Goal: Task Accomplishment & Management: Manage account settings

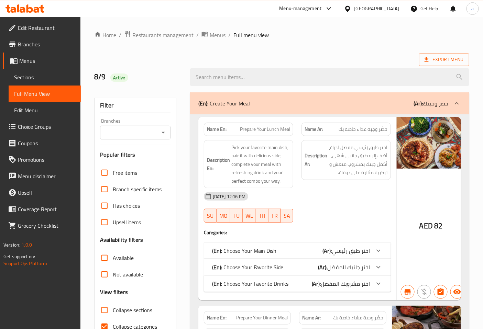
click at [51, 42] on span "Branches" at bounding box center [46, 44] width 57 height 8
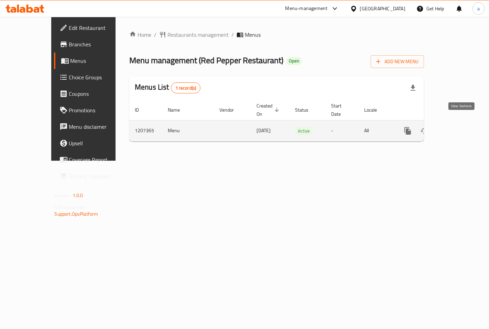
click at [461, 127] on icon "enhanced table" at bounding box center [457, 131] width 8 height 8
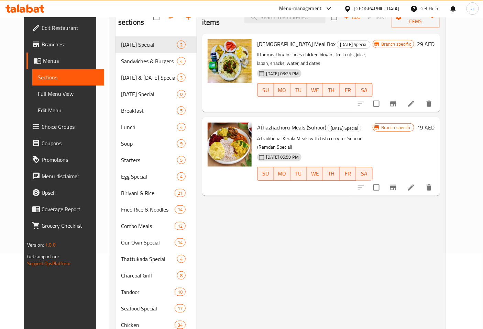
scroll to position [76, 0]
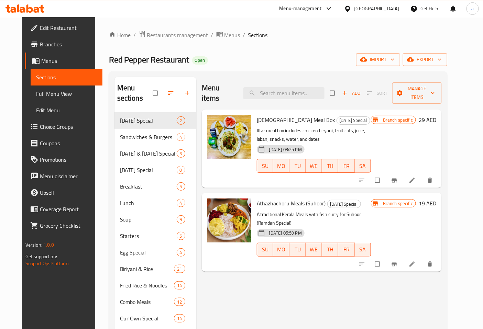
click at [40, 32] on span "Edit Restaurant" at bounding box center [68, 28] width 57 height 8
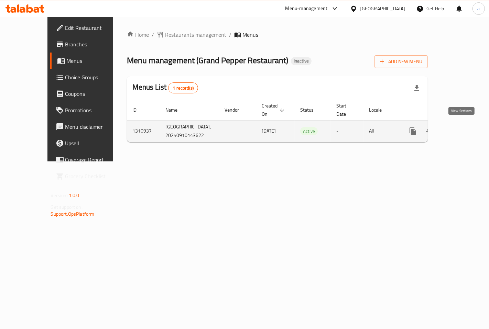
click at [459, 128] on icon "enhanced table" at bounding box center [462, 131] width 8 height 8
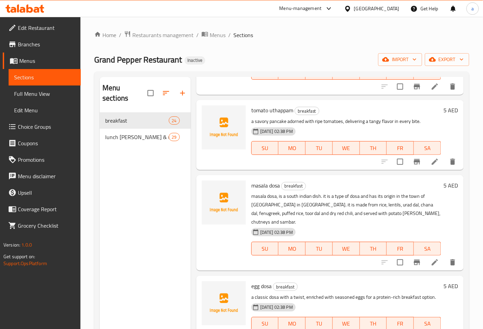
scroll to position [76, 0]
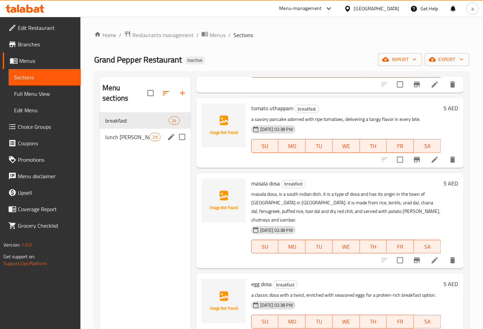
drag, startPoint x: 124, startPoint y: 129, endPoint x: 195, endPoint y: 128, distance: 70.1
click at [124, 133] on span "lunch biriyanis & more" at bounding box center [127, 137] width 44 height 8
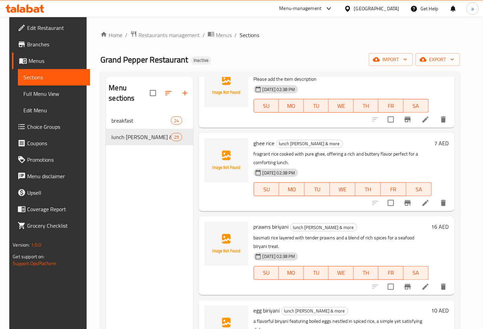
scroll to position [993, 0]
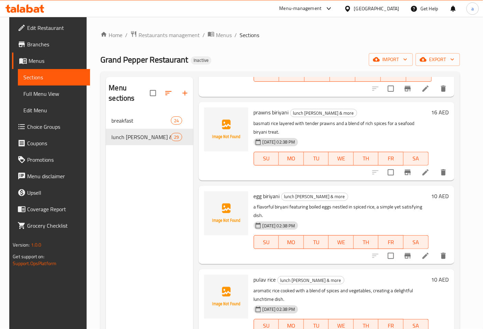
click at [54, 80] on span "Sections" at bounding box center [53, 77] width 61 height 8
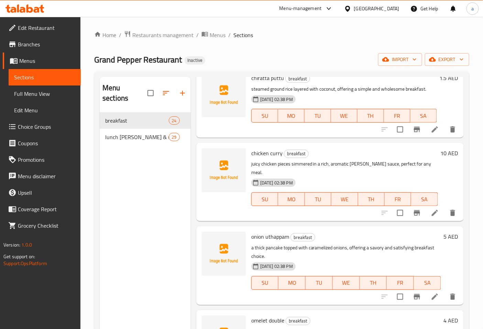
click at [57, 59] on span "Menus" at bounding box center [47, 61] width 56 height 8
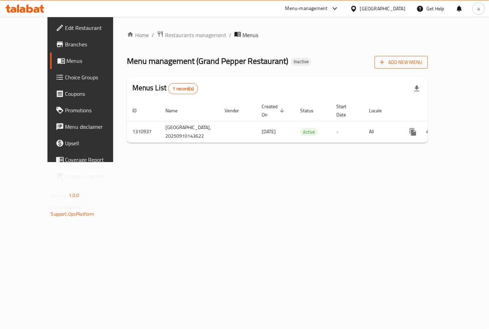
click at [422, 63] on span "Add New Menu" at bounding box center [401, 62] width 42 height 9
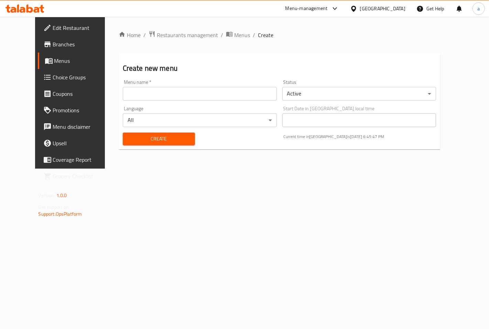
click at [382, 54] on div "Create new menu Menu name   * Menu name * Status Active ​ Language All ​ Start …" at bounding box center [280, 101] width 322 height 96
click at [43, 71] on link "Choice Groups" at bounding box center [77, 77] width 79 height 16
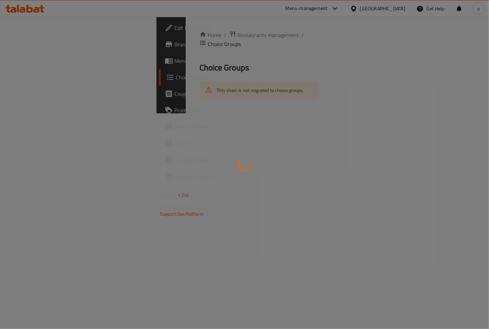
click at [34, 64] on div at bounding box center [244, 164] width 489 height 329
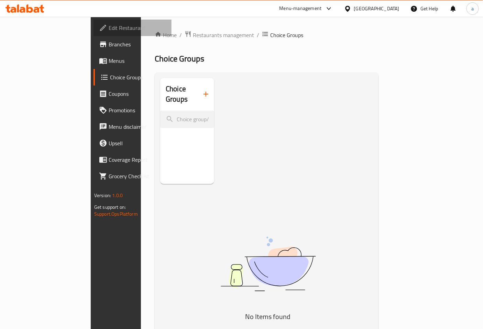
click at [109, 26] on span "Edit Restaurant" at bounding box center [137, 28] width 57 height 8
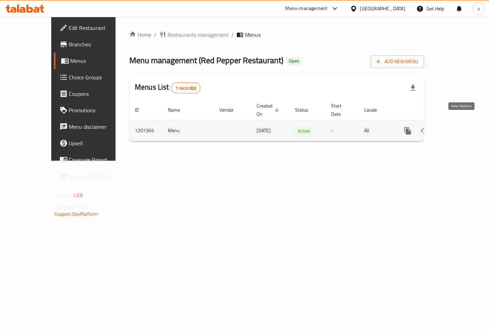
click at [460, 128] on icon "enhanced table" at bounding box center [457, 131] width 6 height 6
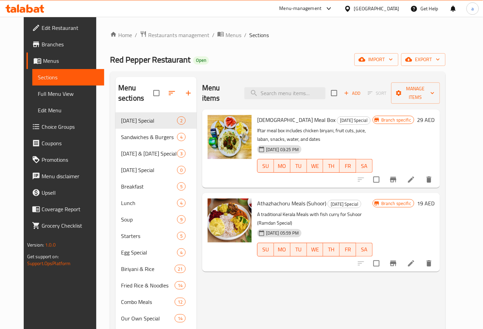
click at [232, 10] on div "Menu-management United Arab Emirates Get Help a" at bounding box center [241, 8] width 483 height 16
click at [432, 85] on span "Manage items" at bounding box center [416, 93] width 38 height 17
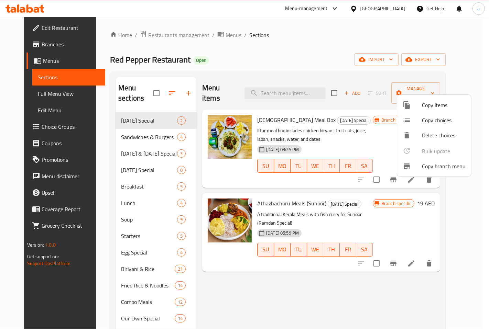
click at [429, 163] on span "Copy branch menu" at bounding box center [444, 166] width 44 height 8
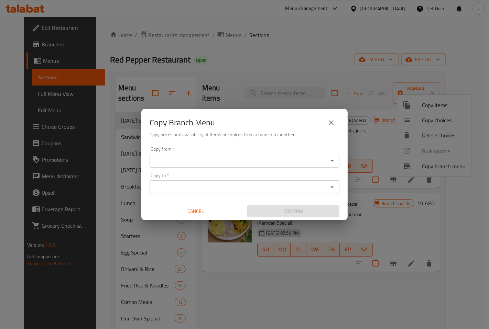
click at [250, 155] on div "Copy from *" at bounding box center [245, 161] width 190 height 14
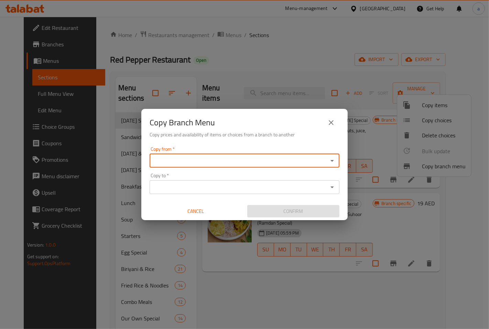
click at [257, 163] on input "Copy from   *" at bounding box center [239, 161] width 174 height 10
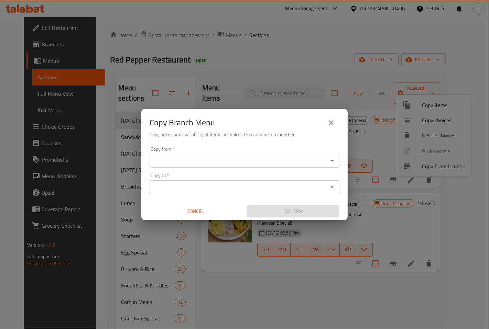
click at [203, 69] on div "Copy Branch Menu Copy prices and availability of items or choices from a branch…" at bounding box center [244, 164] width 489 height 329
click at [329, 118] on button "close" at bounding box center [331, 122] width 16 height 16
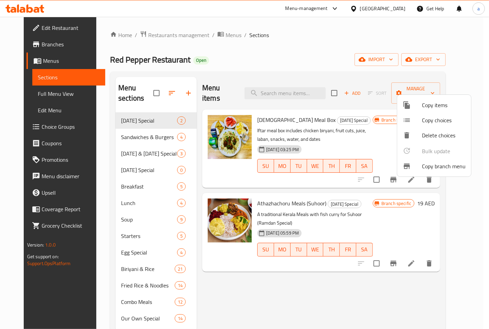
click at [427, 167] on span "Copy branch menu" at bounding box center [444, 166] width 44 height 8
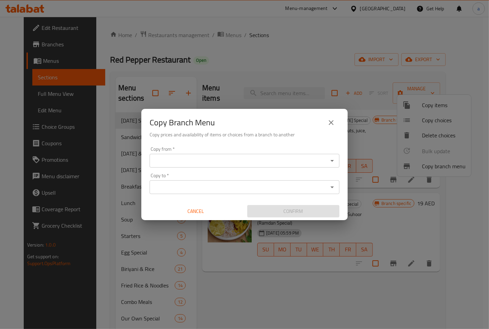
click at [298, 162] on input "Copy from   *" at bounding box center [239, 161] width 174 height 10
click at [290, 162] on input "Copy from   *" at bounding box center [239, 161] width 174 height 10
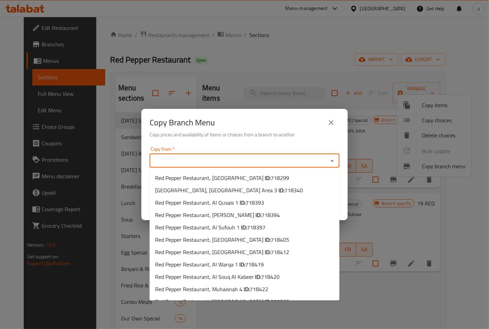
paste input "718420"
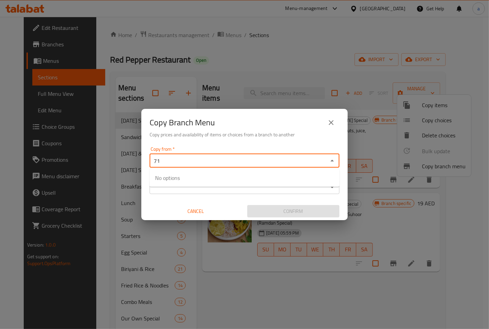
type input "7"
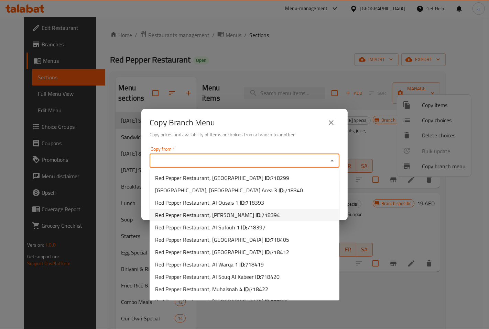
scroll to position [9, 0]
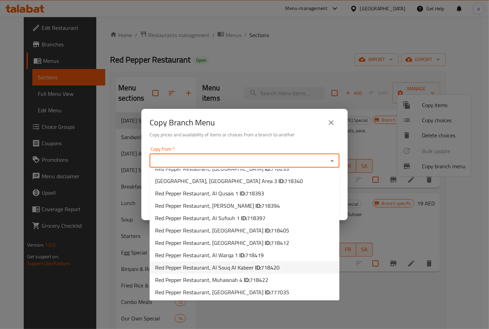
click at [277, 269] on span "718420" at bounding box center [270, 268] width 19 height 10
type input "Red Pepper Restaurant, Al Souq Al Kabeer"
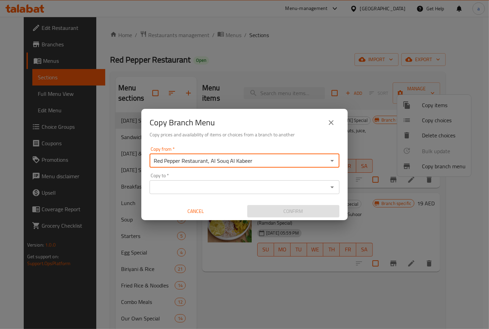
click at [234, 191] on input "Copy to   *" at bounding box center [239, 188] width 174 height 10
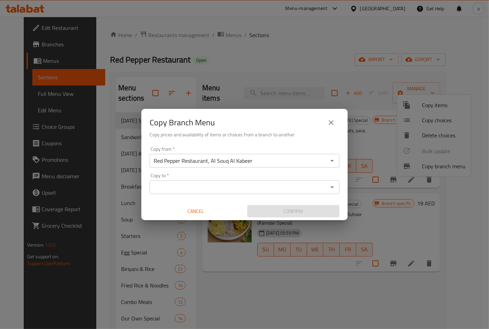
click at [280, 183] on input "Copy to   *" at bounding box center [239, 188] width 174 height 10
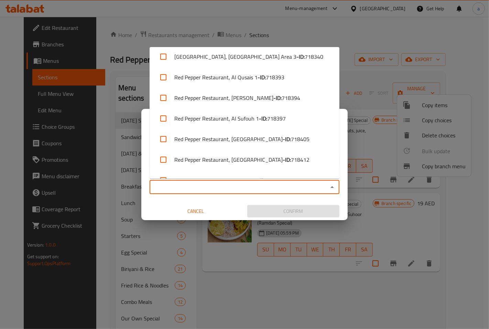
scroll to position [0, 0]
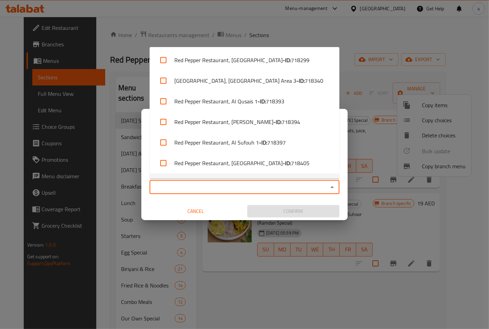
paste input "718420"
type input "718420"
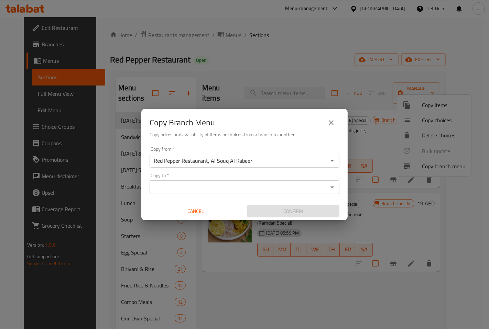
click at [249, 190] on input "Copy to   *" at bounding box center [239, 188] width 174 height 10
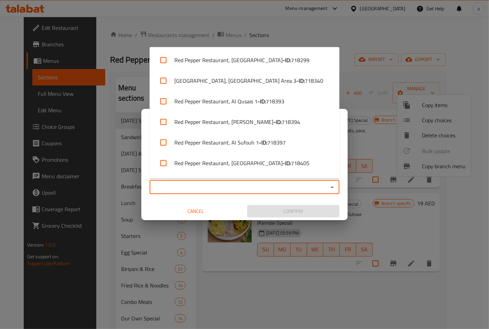
paste input "777117"
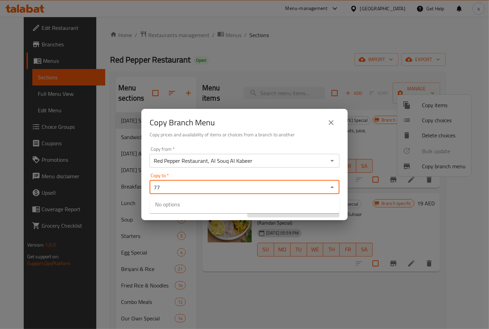
type input "7"
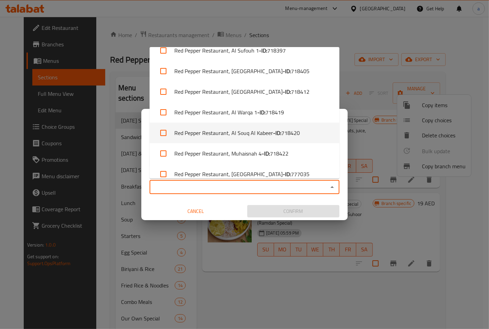
scroll to position [100, 0]
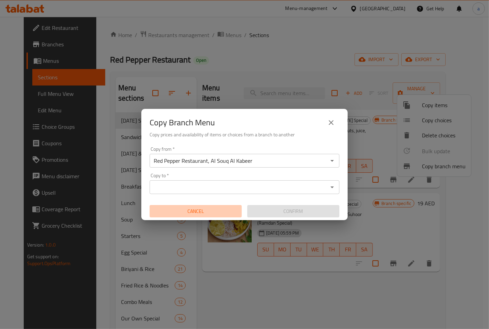
click at [210, 211] on span "Cancel" at bounding box center [195, 211] width 87 height 9
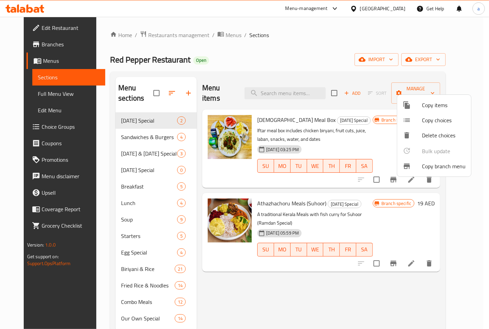
click at [414, 60] on div at bounding box center [244, 164] width 489 height 329
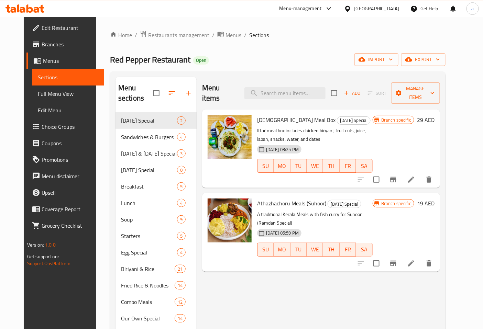
click at [394, 60] on icon "button" at bounding box center [390, 59] width 7 height 7
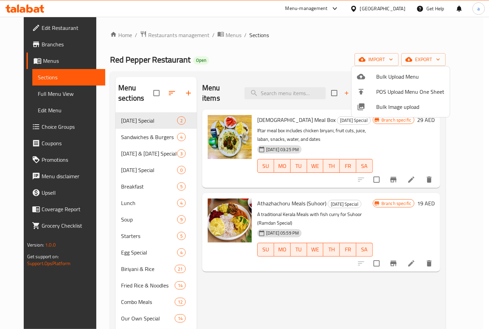
click at [232, 55] on div at bounding box center [244, 164] width 489 height 329
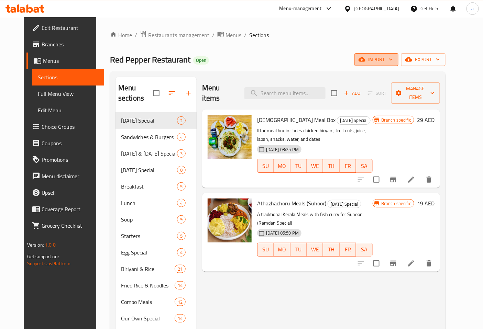
click at [365, 57] on icon "button" at bounding box center [361, 59] width 7 height 7
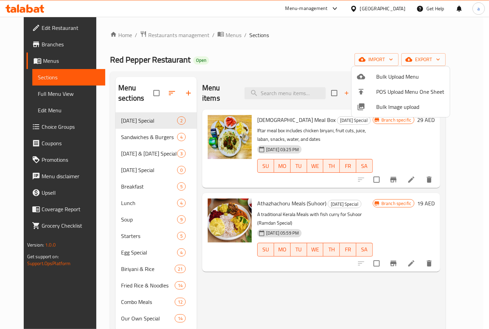
click at [338, 68] on div at bounding box center [244, 164] width 489 height 329
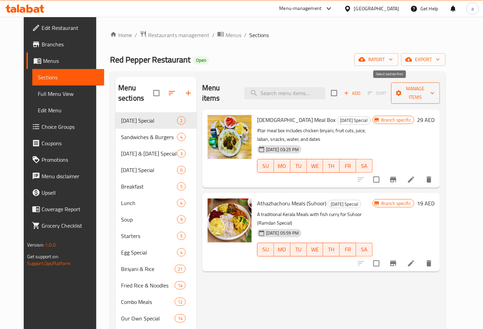
click at [401, 90] on icon "button" at bounding box center [398, 92] width 5 height 5
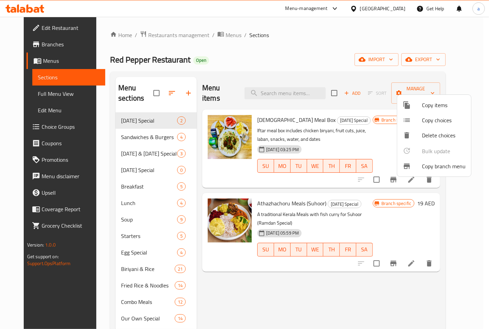
click at [424, 166] on span "Copy branch menu" at bounding box center [444, 166] width 44 height 8
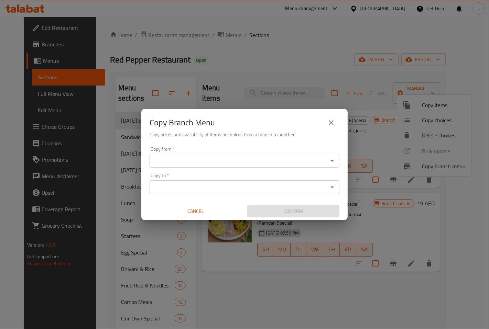
click at [293, 157] on input "Copy from   *" at bounding box center [239, 161] width 174 height 10
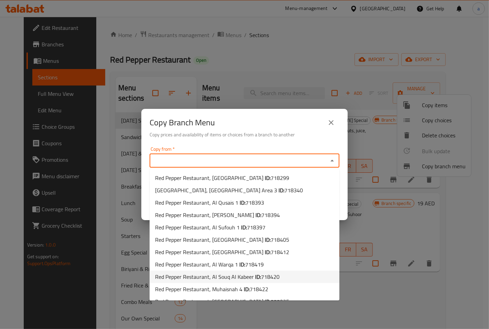
click at [272, 277] on span "718420" at bounding box center [270, 277] width 19 height 10
type input "Red Pepper Restaurant, Al Souq Al Kabeer"
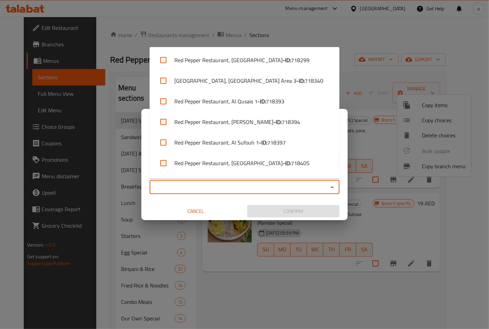
click at [272, 183] on input "Copy to   *" at bounding box center [239, 188] width 174 height 10
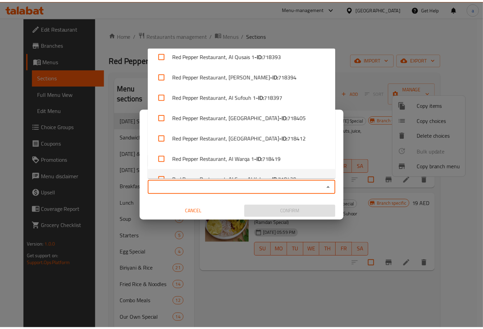
scroll to position [0, 0]
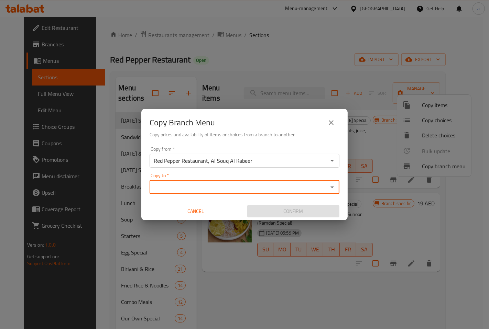
click at [296, 85] on div "Copy Branch Menu Copy prices and availability of items or choices from a branch…" at bounding box center [244, 164] width 489 height 329
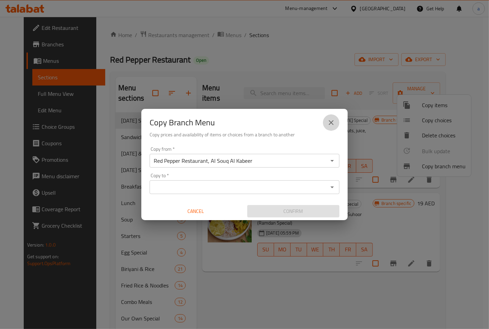
click at [327, 122] on icon "close" at bounding box center [331, 123] width 8 height 8
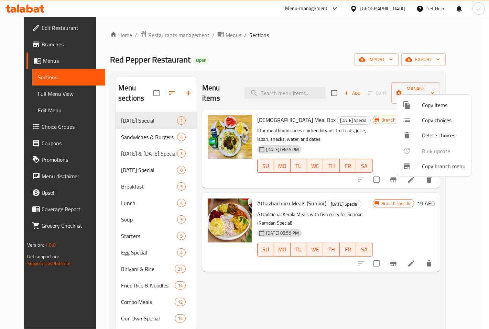
click at [390, 56] on div at bounding box center [244, 164] width 489 height 329
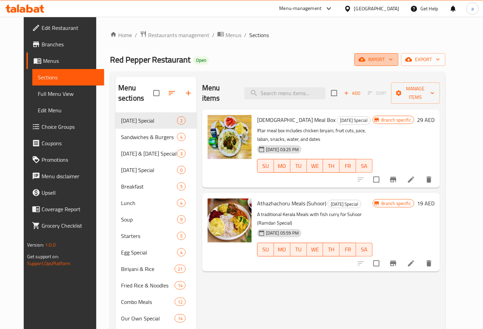
click at [398, 66] on button "import" at bounding box center [376, 59] width 44 height 13
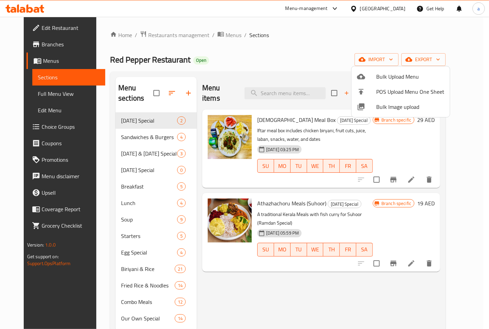
click at [330, 54] on div at bounding box center [244, 164] width 489 height 329
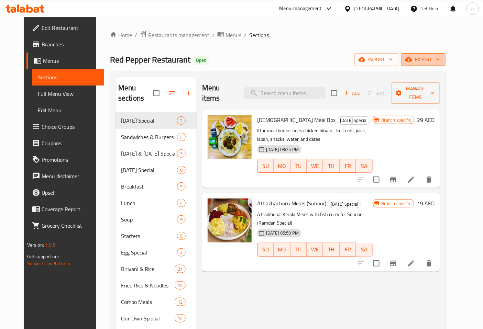
click at [440, 59] on span "export" at bounding box center [423, 59] width 33 height 9
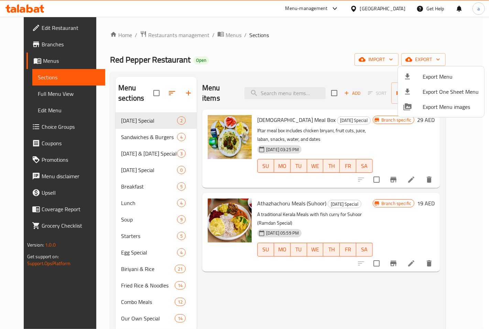
click at [357, 59] on div at bounding box center [244, 164] width 489 height 329
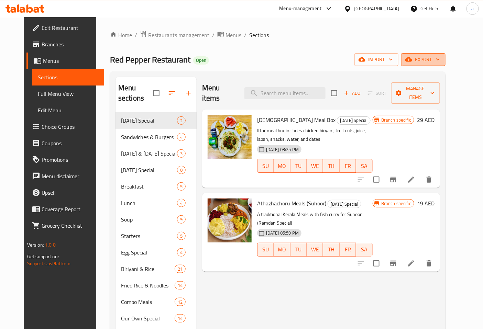
click at [440, 57] on span "export" at bounding box center [423, 59] width 33 height 9
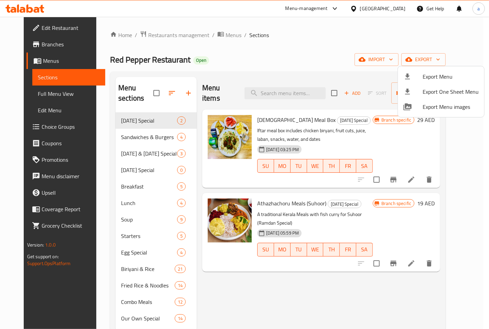
click at [363, 46] on div at bounding box center [244, 164] width 489 height 329
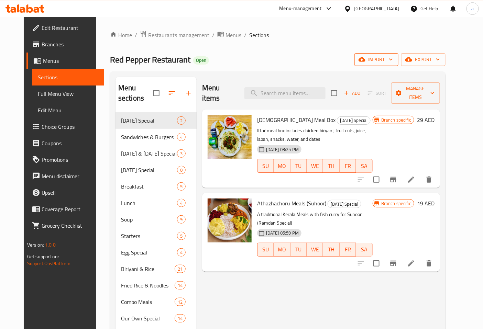
click at [390, 62] on span "import" at bounding box center [376, 59] width 33 height 9
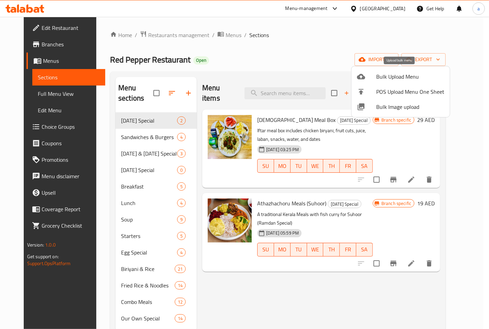
click at [385, 79] on span "Bulk Upload Menu" at bounding box center [410, 77] width 68 height 8
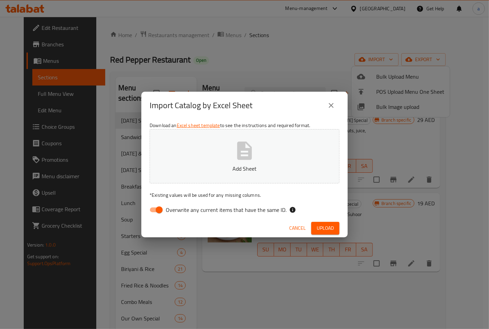
click at [326, 111] on button "close" at bounding box center [331, 105] width 16 height 16
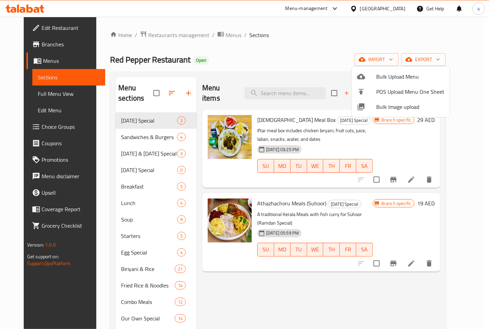
click at [436, 59] on div at bounding box center [244, 164] width 489 height 329
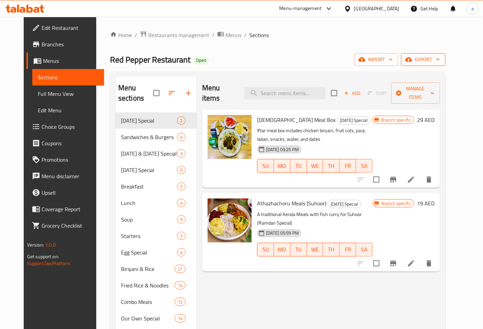
click at [436, 61] on span "export" at bounding box center [423, 59] width 33 height 9
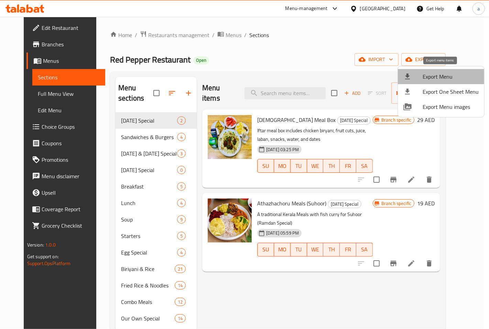
click at [442, 76] on span "Export Menu" at bounding box center [450, 77] width 56 height 8
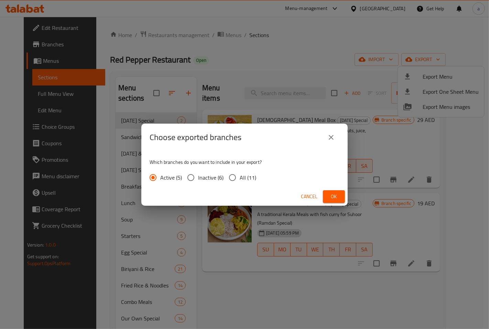
click at [233, 175] on input "All (11)" at bounding box center [232, 177] width 14 height 14
radio input "true"
click at [325, 194] on button "Ok" at bounding box center [334, 196] width 22 height 13
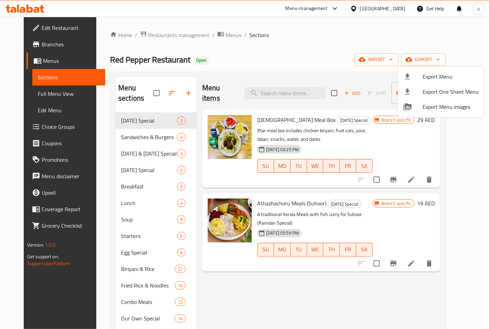
click at [331, 52] on div at bounding box center [244, 164] width 489 height 329
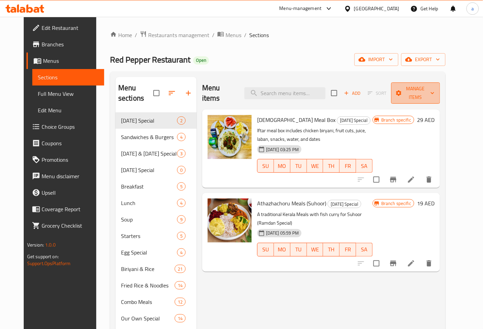
click at [435, 92] on span "Manage items" at bounding box center [416, 93] width 38 height 17
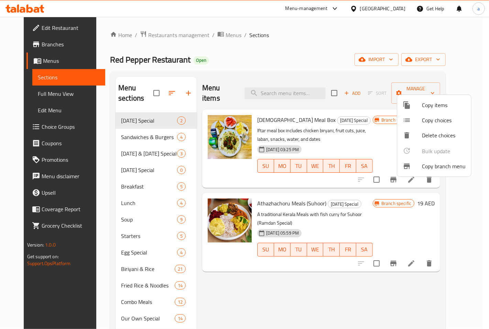
click at [345, 49] on div at bounding box center [244, 164] width 489 height 329
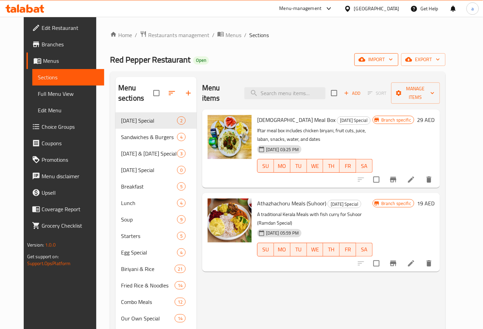
click at [398, 55] on button "import" at bounding box center [376, 59] width 44 height 13
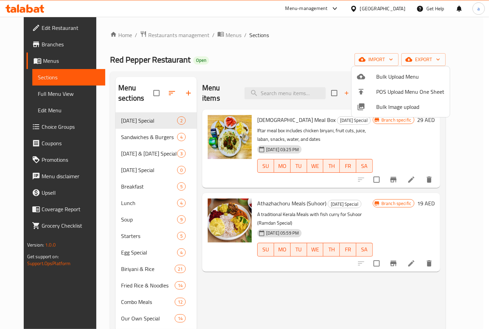
click at [314, 59] on div at bounding box center [244, 164] width 489 height 329
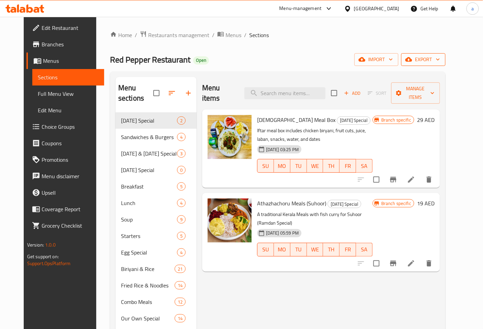
click at [441, 62] on icon "button" at bounding box center [437, 59] width 7 height 7
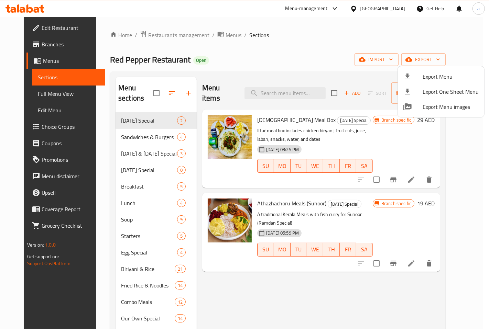
click at [441, 56] on div at bounding box center [244, 164] width 489 height 329
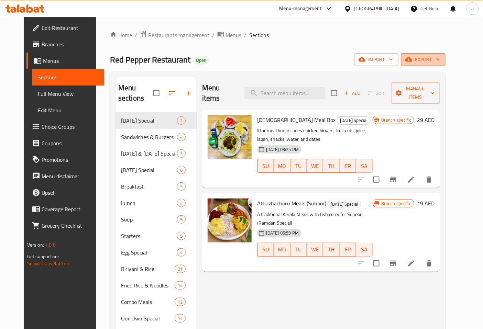
click at [445, 64] on button "export" at bounding box center [423, 59] width 44 height 13
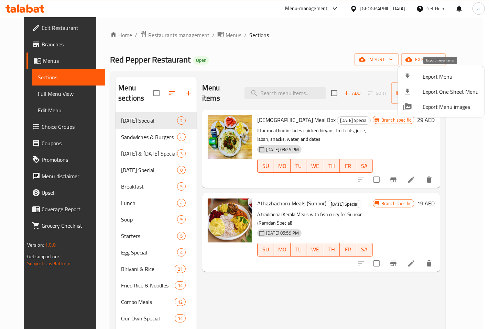
click at [442, 79] on span "Export Menu" at bounding box center [450, 77] width 56 height 8
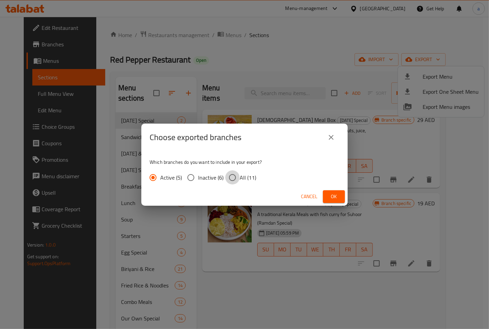
click at [232, 176] on input "All (11)" at bounding box center [232, 177] width 14 height 14
radio input "true"
click at [342, 198] on button "Ok" at bounding box center [334, 196] width 22 height 13
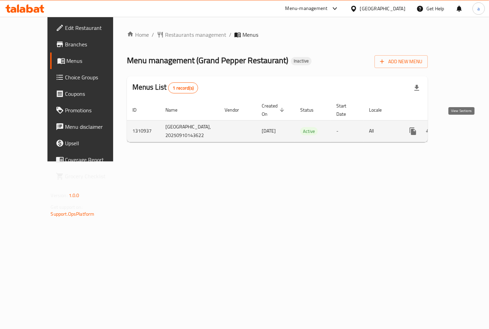
click at [455, 130] on link "enhanced table" at bounding box center [462, 131] width 16 height 16
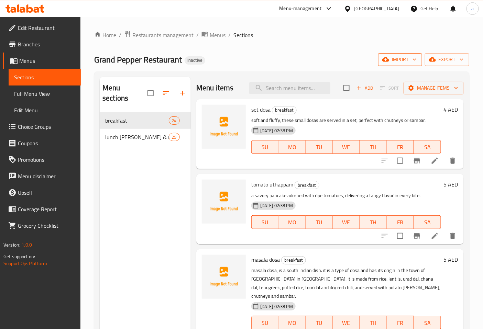
click at [398, 56] on span "import" at bounding box center [400, 59] width 33 height 9
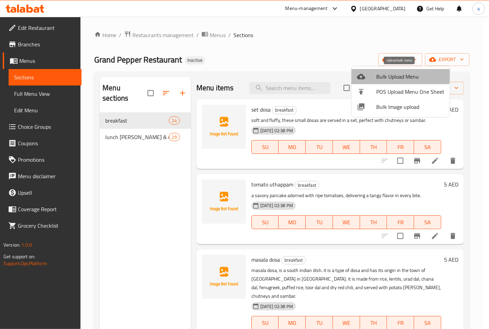
click at [393, 75] on span "Bulk Upload Menu" at bounding box center [410, 77] width 68 height 8
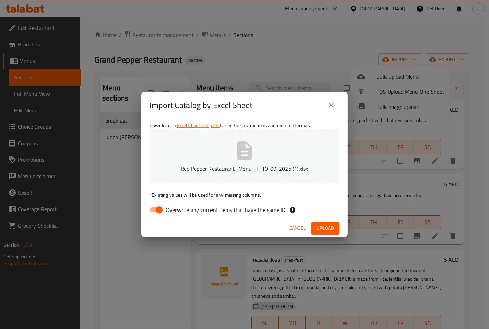
click at [214, 209] on span "Overwrite any current items that have the same ID." at bounding box center [226, 210] width 121 height 8
click at [179, 209] on input "Overwrite any current items that have the same ID." at bounding box center [159, 209] width 39 height 13
checkbox input "false"
click at [314, 222] on button "Upload" at bounding box center [325, 228] width 28 height 13
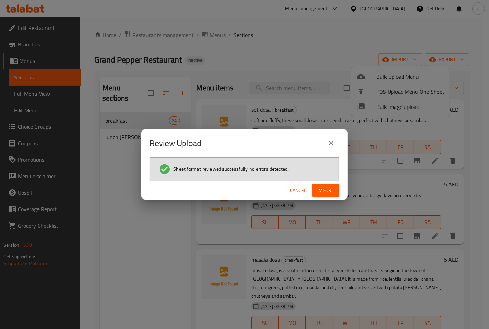
click at [322, 187] on span "Import" at bounding box center [325, 190] width 16 height 9
click at [331, 142] on icon "close" at bounding box center [331, 143] width 8 height 8
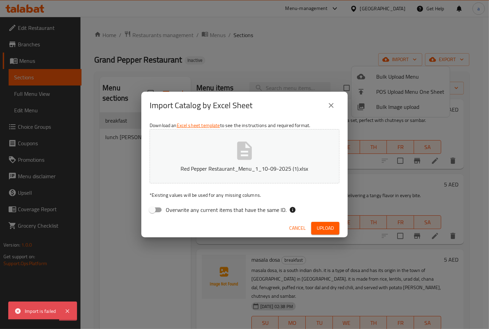
click at [329, 105] on icon "close" at bounding box center [331, 105] width 8 height 8
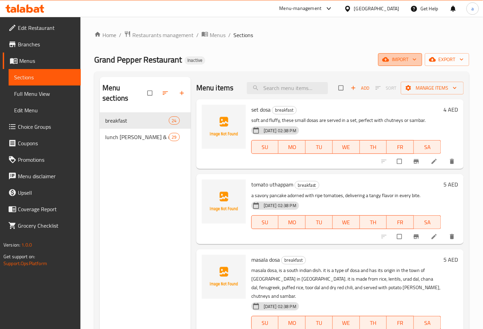
click at [415, 59] on icon "button" at bounding box center [414, 59] width 7 height 7
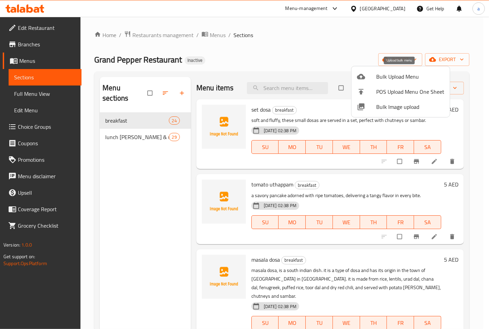
click at [406, 81] on span "Bulk Upload Menu" at bounding box center [410, 77] width 68 height 8
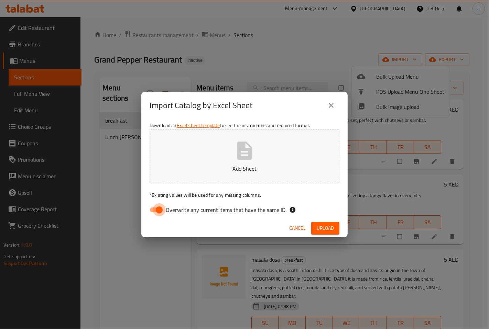
click at [164, 205] on input "Overwrite any current items that have the same ID." at bounding box center [159, 209] width 39 height 13
checkbox input "false"
click at [320, 228] on span "Upload" at bounding box center [325, 228] width 17 height 9
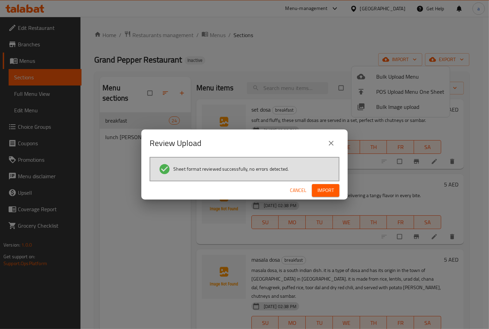
click at [326, 189] on span "Import" at bounding box center [325, 190] width 16 height 9
click at [331, 139] on button "close" at bounding box center [331, 143] width 16 height 16
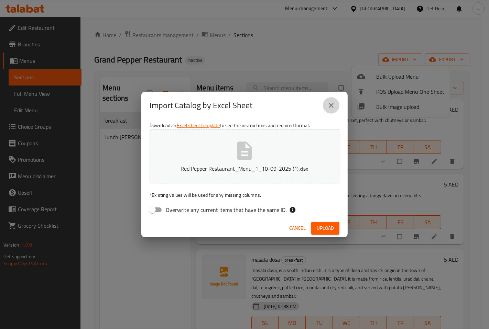
click at [331, 107] on icon "close" at bounding box center [331, 105] width 8 height 8
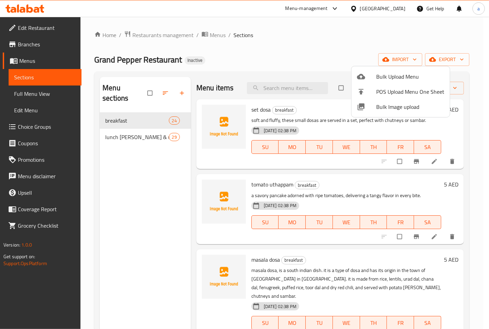
click at [433, 43] on div at bounding box center [244, 164] width 489 height 329
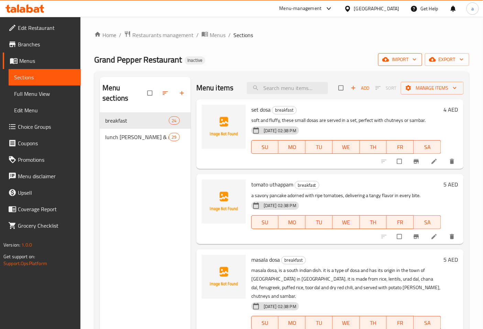
click at [411, 56] on icon "button" at bounding box center [414, 59] width 7 height 7
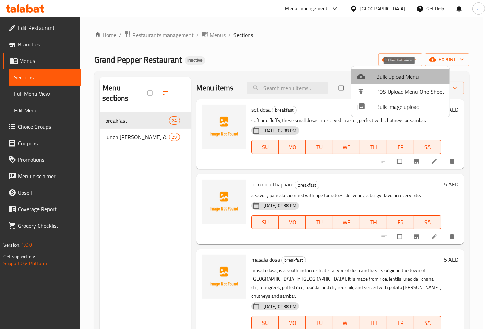
click at [406, 73] on span "Bulk Upload Menu" at bounding box center [410, 77] width 68 height 8
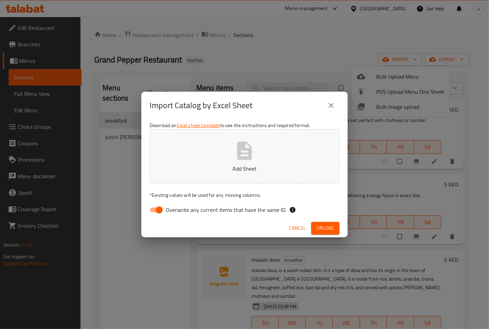
click at [150, 210] on input "Overwrite any current items that have the same ID." at bounding box center [159, 209] width 39 height 13
checkbox input "false"
click at [323, 229] on span "Upload" at bounding box center [325, 228] width 17 height 9
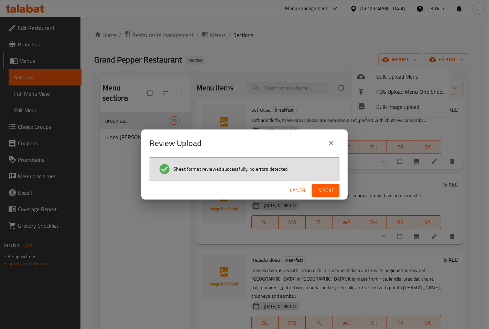
click at [329, 186] on span "Import" at bounding box center [325, 190] width 16 height 9
click at [334, 145] on icon "close" at bounding box center [331, 143] width 8 height 8
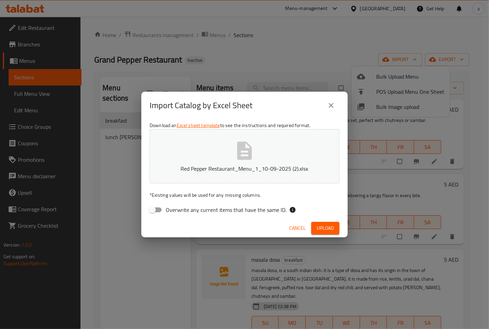
click at [332, 103] on icon "close" at bounding box center [331, 105] width 8 height 8
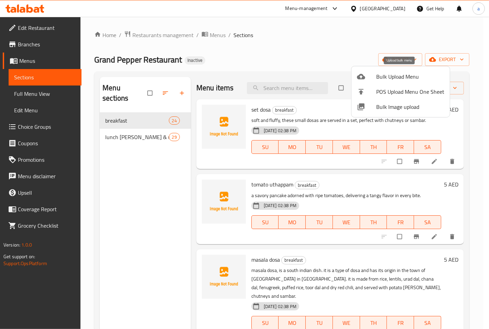
click at [397, 73] on span "Bulk Upload Menu" at bounding box center [410, 77] width 68 height 8
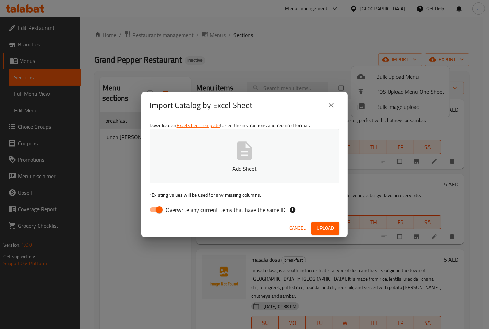
click at [160, 211] on input "Overwrite any current items that have the same ID." at bounding box center [159, 209] width 39 height 13
checkbox input "false"
click at [320, 224] on span "Upload" at bounding box center [325, 228] width 17 height 9
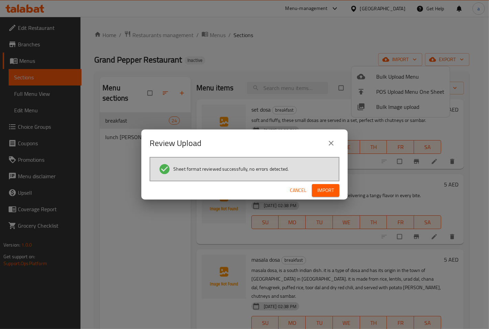
click at [327, 189] on span "Import" at bounding box center [325, 190] width 16 height 9
click at [69, 311] on icon at bounding box center [67, 311] width 8 height 8
click at [329, 143] on icon "close" at bounding box center [331, 143] width 8 height 8
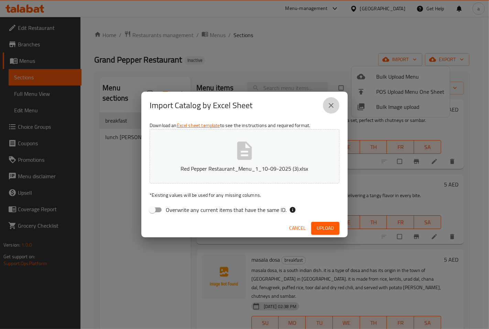
click at [332, 100] on button "close" at bounding box center [331, 105] width 16 height 16
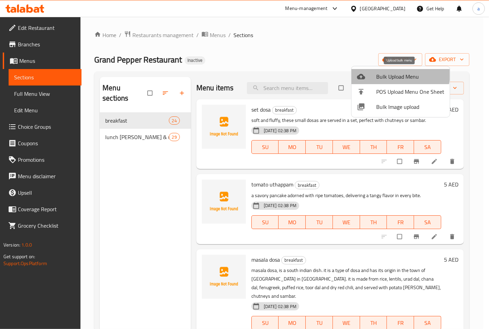
click at [392, 73] on span "Bulk Upload Menu" at bounding box center [410, 77] width 68 height 8
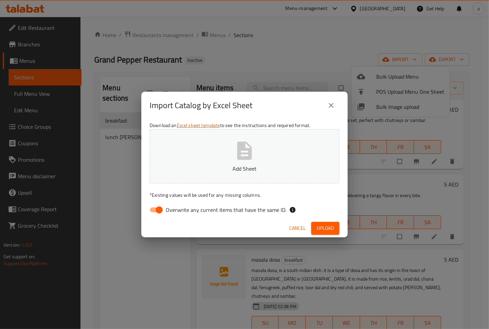
click at [151, 209] on input "Overwrite any current items that have the same ID." at bounding box center [159, 209] width 39 height 13
checkbox input "false"
click at [284, 56] on div "Import Catalog by Excel Sheet Download an Excel sheet template to see the instr…" at bounding box center [244, 164] width 489 height 329
click at [334, 103] on icon "close" at bounding box center [331, 105] width 8 height 8
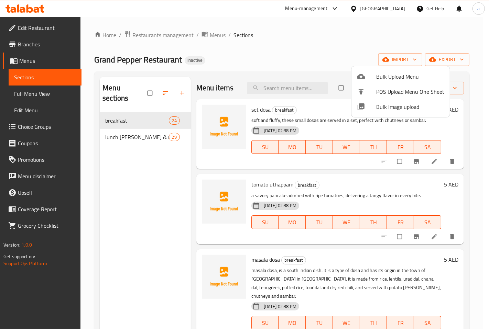
click at [35, 47] on div at bounding box center [244, 164] width 489 height 329
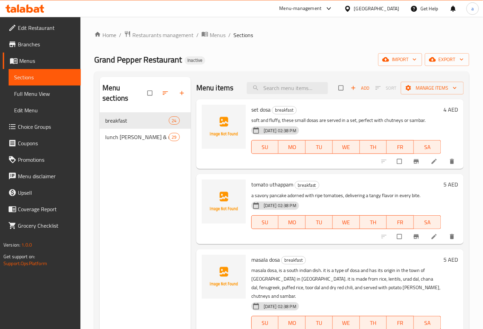
click at [39, 44] on span "Branches" at bounding box center [46, 44] width 57 height 8
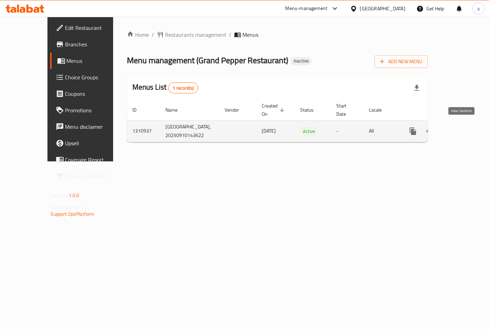
click at [460, 127] on icon "enhanced table" at bounding box center [462, 131] width 8 height 8
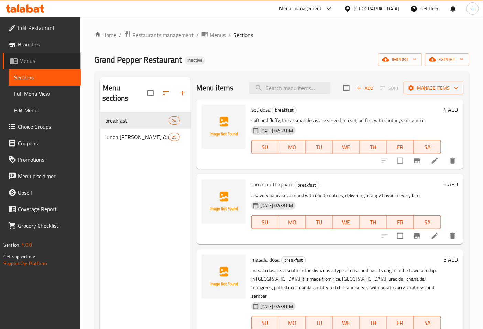
click at [40, 59] on span "Menus" at bounding box center [47, 61] width 56 height 8
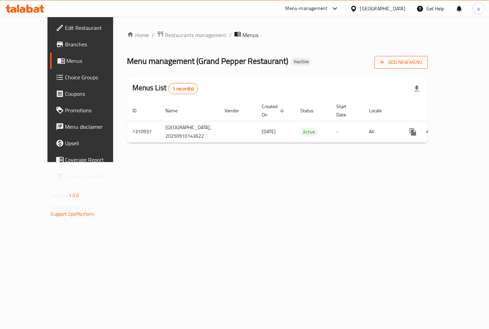
click at [385, 59] on icon "button" at bounding box center [381, 62] width 7 height 7
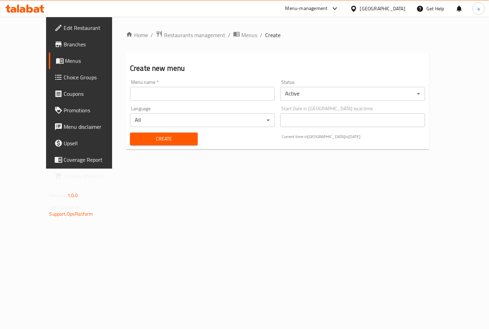
click at [216, 98] on input "text" at bounding box center [202, 94] width 145 height 14
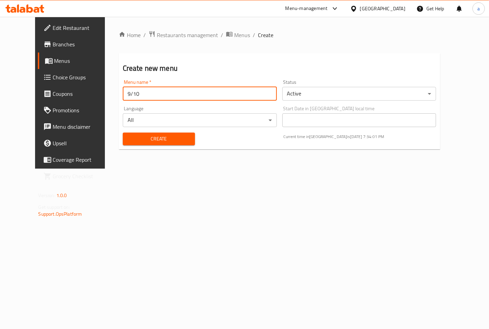
type input "9/10"
click at [165, 135] on span "Create" at bounding box center [158, 139] width 61 height 9
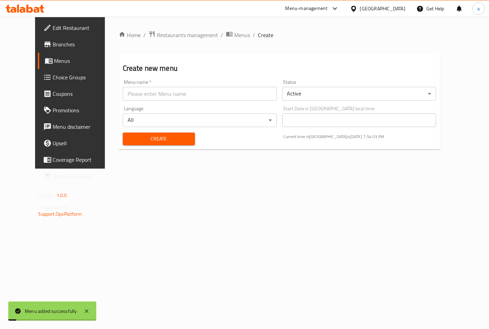
click at [59, 62] on span "Menus" at bounding box center [82, 61] width 57 height 8
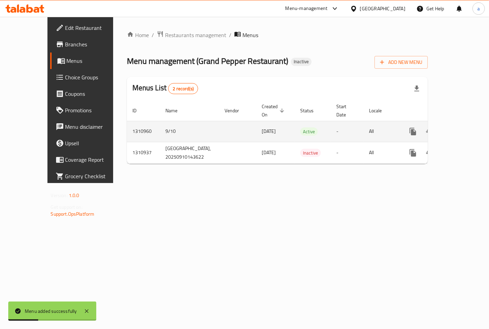
click at [462, 129] on icon "enhanced table" at bounding box center [462, 132] width 6 height 6
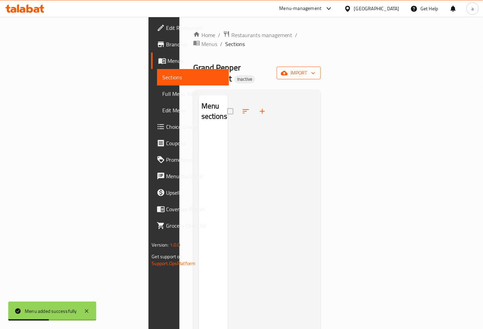
click at [315, 69] on span "import" at bounding box center [298, 73] width 33 height 9
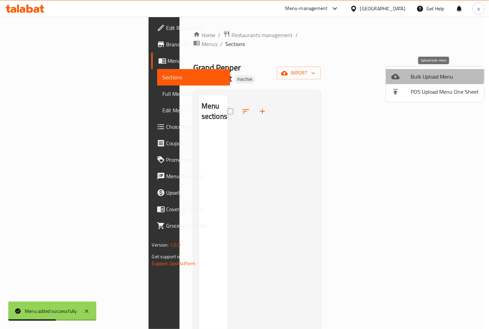
click at [431, 74] on span "Bulk Upload Menu" at bounding box center [444, 77] width 68 height 8
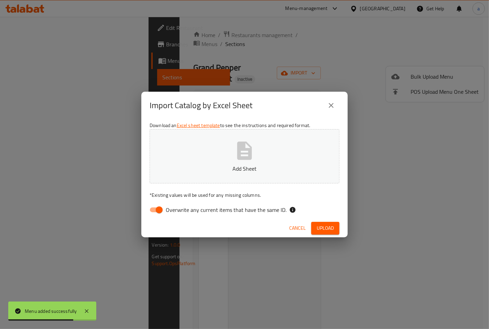
click at [152, 209] on input "Overwrite any current items that have the same ID." at bounding box center [159, 209] width 39 height 13
checkbox input "false"
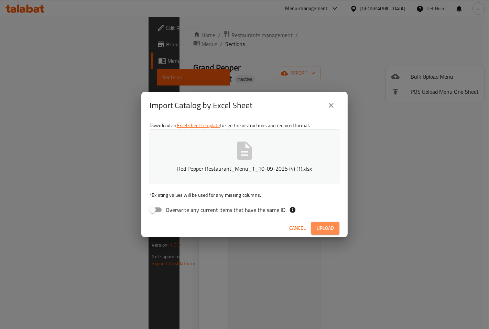
click at [325, 229] on span "Upload" at bounding box center [325, 228] width 17 height 9
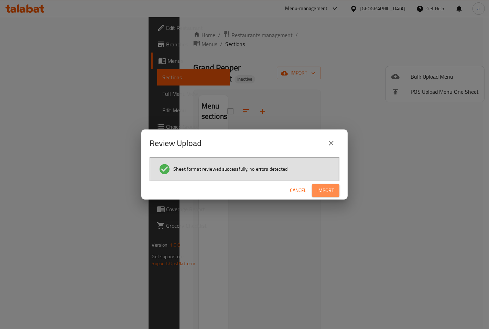
click at [329, 187] on span "Import" at bounding box center [325, 190] width 16 height 9
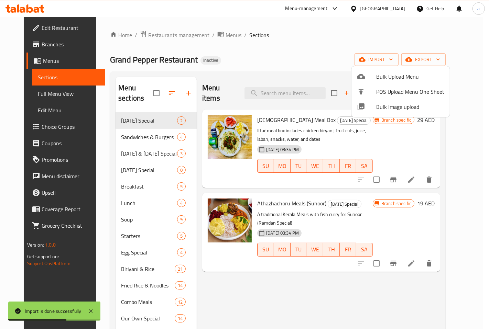
click at [47, 92] on div at bounding box center [244, 164] width 489 height 329
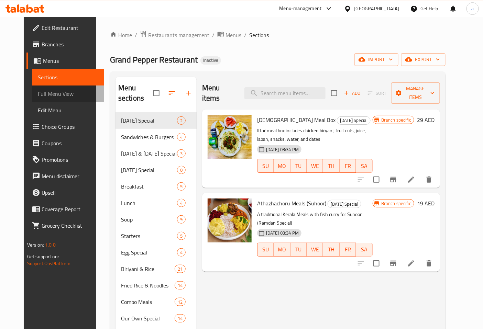
click at [38, 94] on span "Full Menu View" at bounding box center [68, 94] width 61 height 8
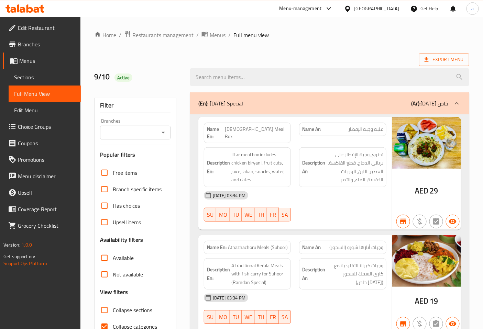
scroll to position [191, 0]
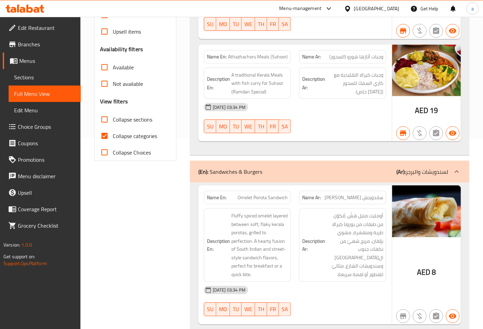
click at [103, 132] on input "Collapse categories" at bounding box center [104, 136] width 16 height 16
checkbox input "false"
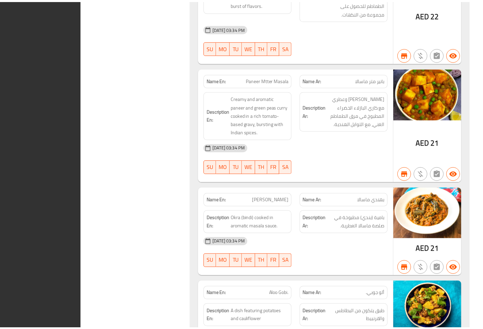
scroll to position [22605, 0]
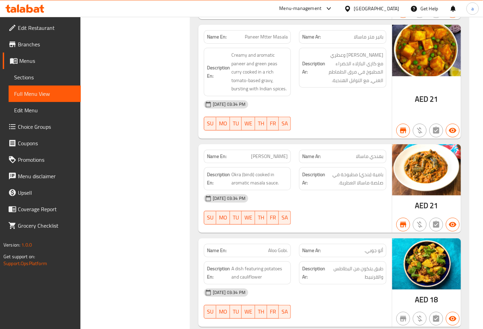
click at [170, 9] on div "Menu-management [GEOGRAPHIC_DATA] Get Help a" at bounding box center [241, 8] width 483 height 16
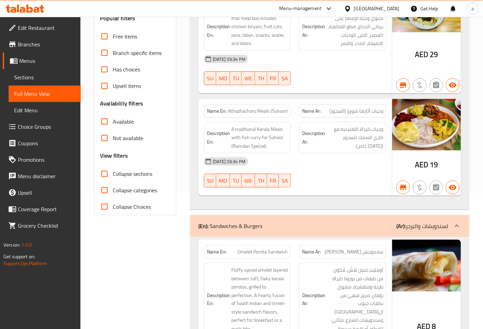
scroll to position [0, 0]
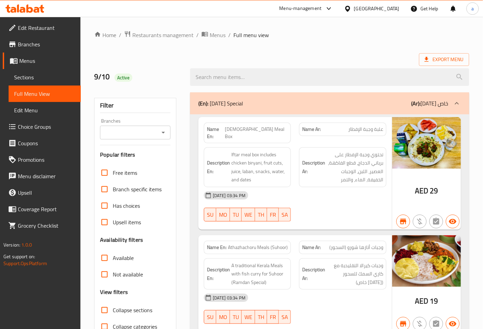
click at [254, 12] on div "Menu-management [GEOGRAPHIC_DATA] Get Help a" at bounding box center [241, 8] width 483 height 16
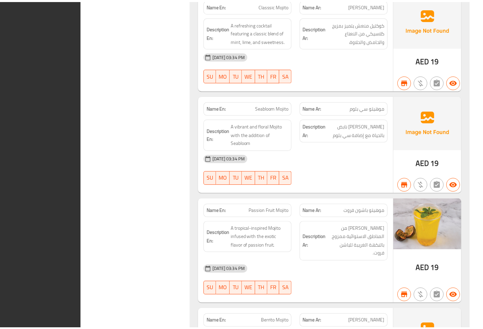
scroll to position [31358, 0]
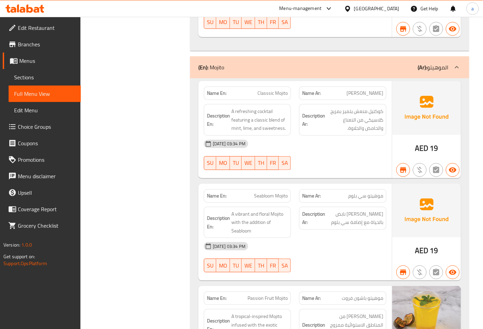
click at [20, 33] on link "Edit Restaurant" at bounding box center [42, 28] width 78 height 16
